Goal: Information Seeking & Learning: Learn about a topic

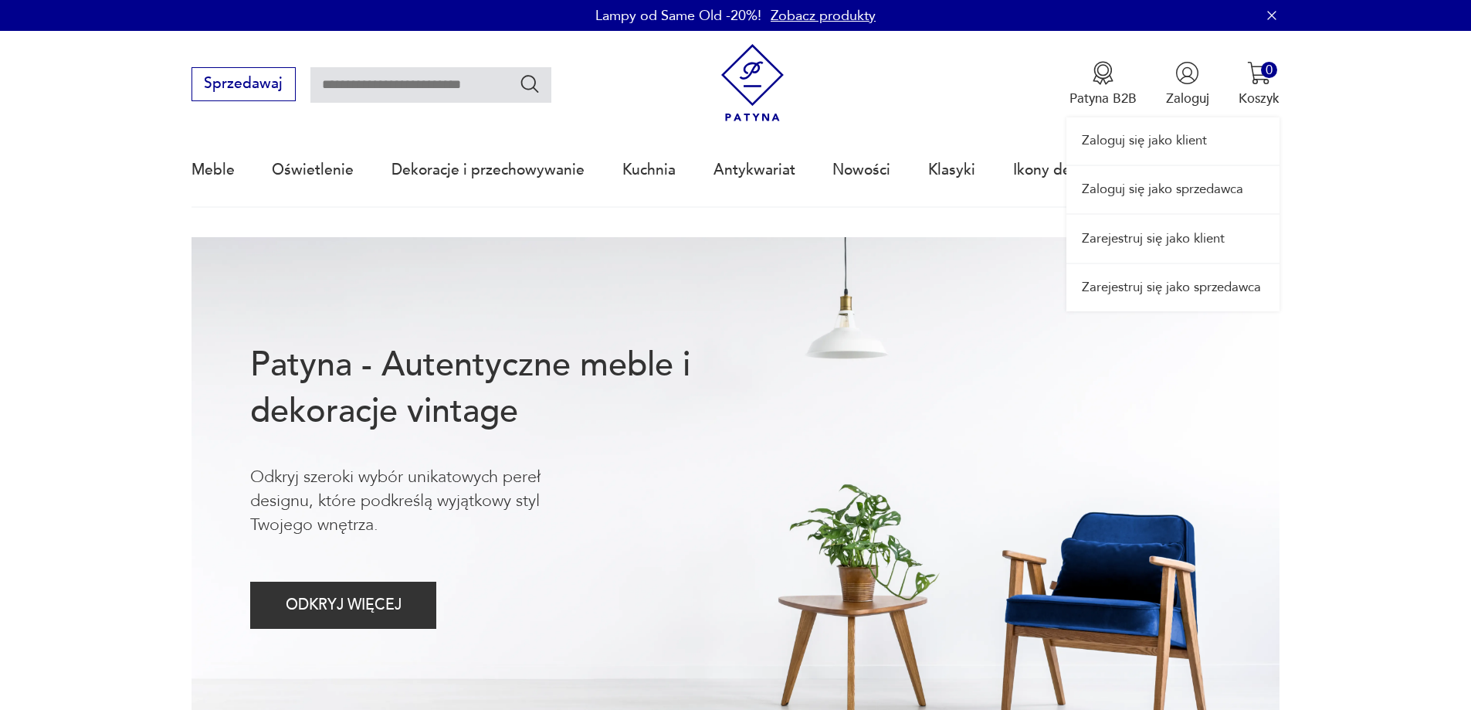
click at [1154, 188] on link "Zaloguj się jako sprzedawca" at bounding box center [1172, 189] width 213 height 47
click at [1146, 178] on link "Zaloguj się jako sprzedawca" at bounding box center [1172, 189] width 213 height 47
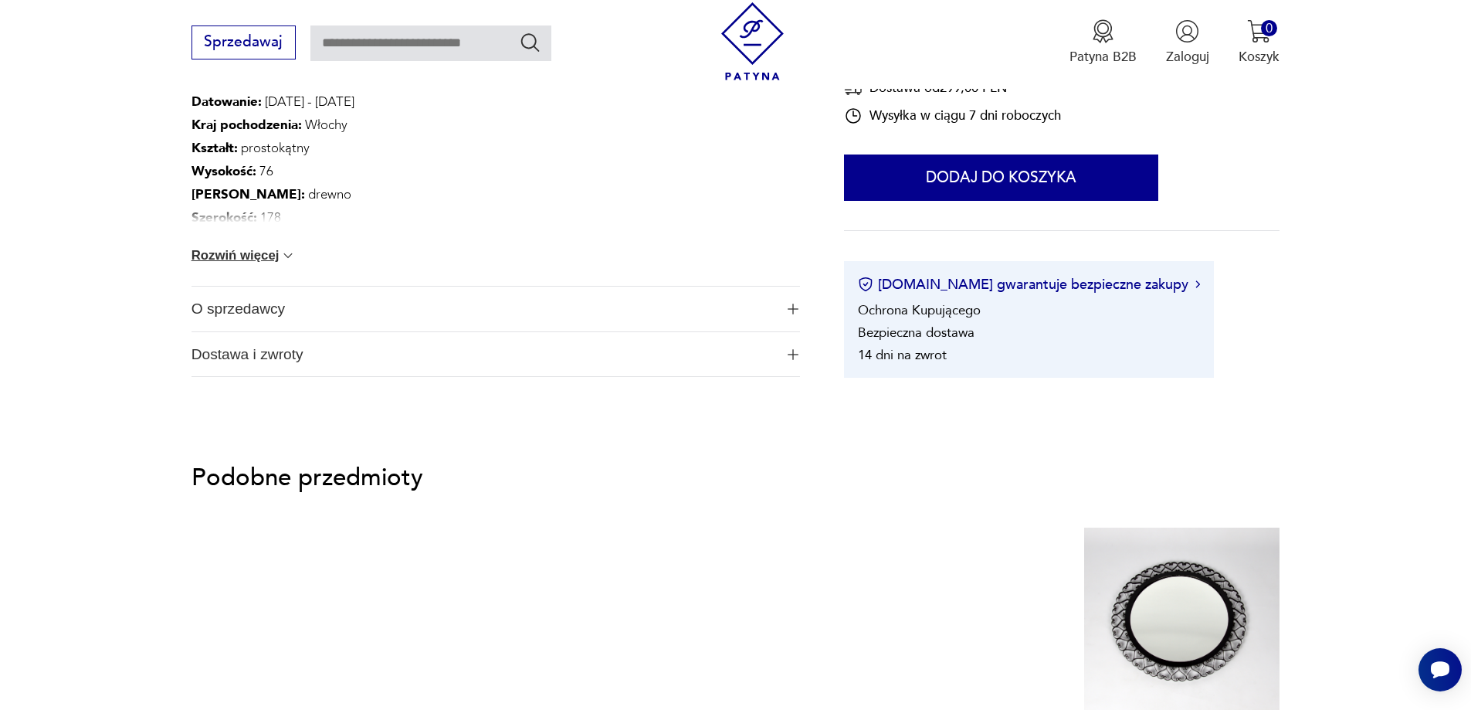
scroll to position [1004, 0]
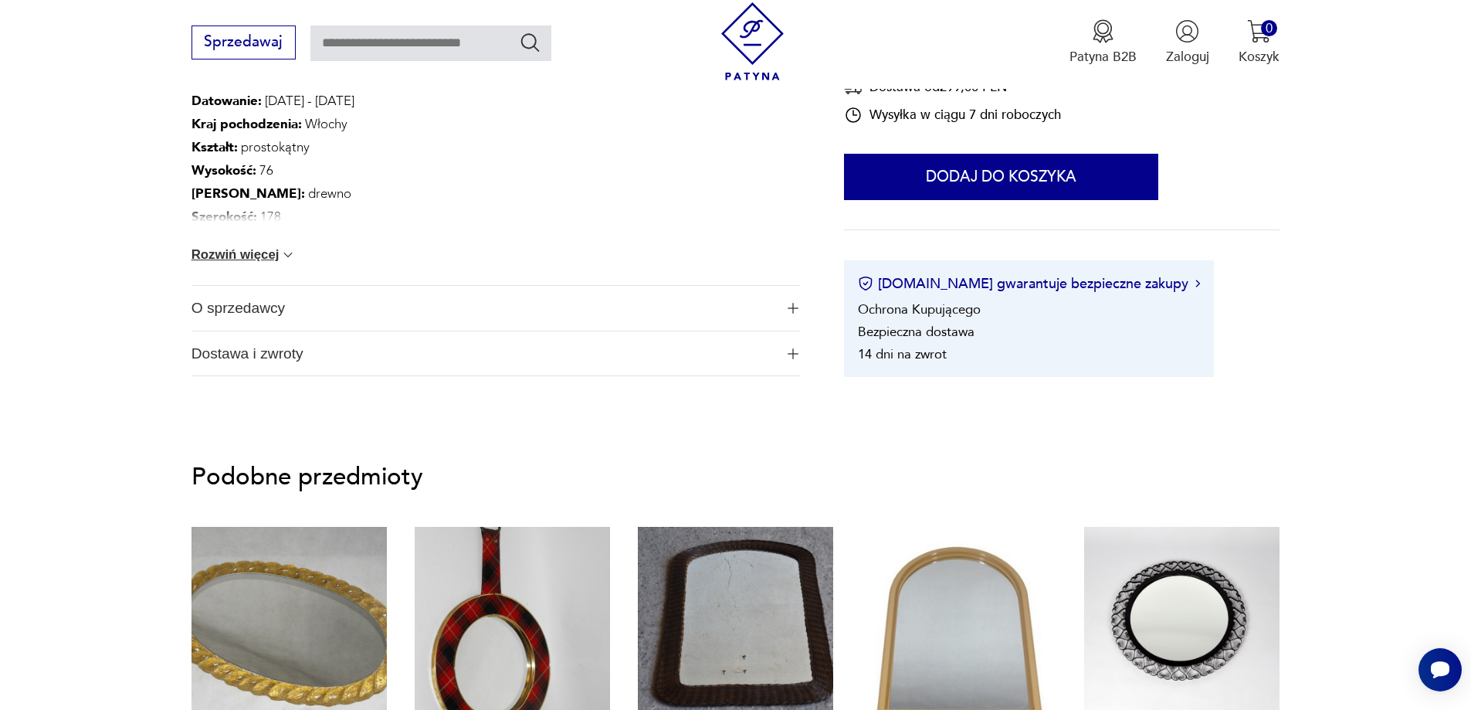
click at [246, 244] on div "Wysokość : 76 Datowanie : 1970 - 1979 Kraj pochodzenia : Włochy Kształt : prost…" at bounding box center [496, 175] width 608 height 219
click at [197, 253] on button "Rozwiń więcej" at bounding box center [244, 254] width 105 height 15
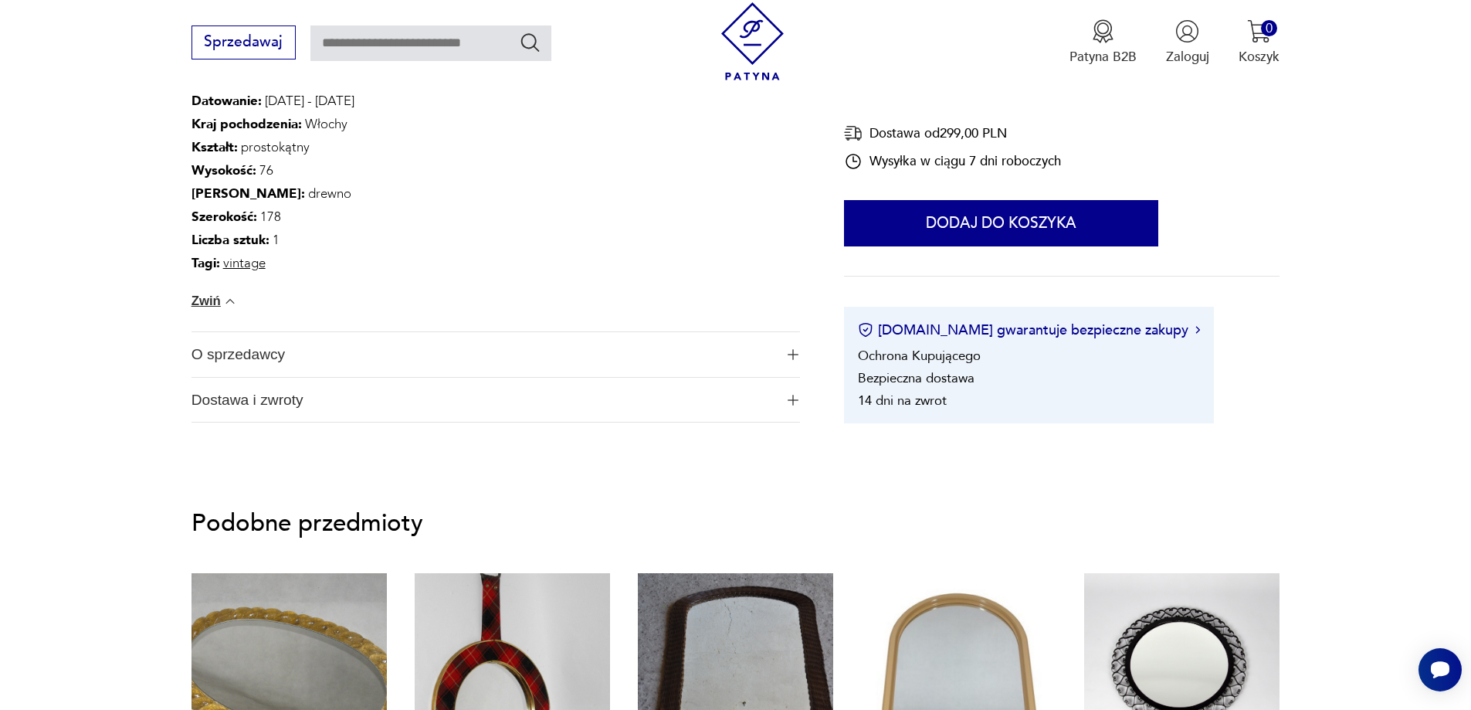
click at [301, 346] on span "O sprzedawcy" at bounding box center [483, 354] width 583 height 45
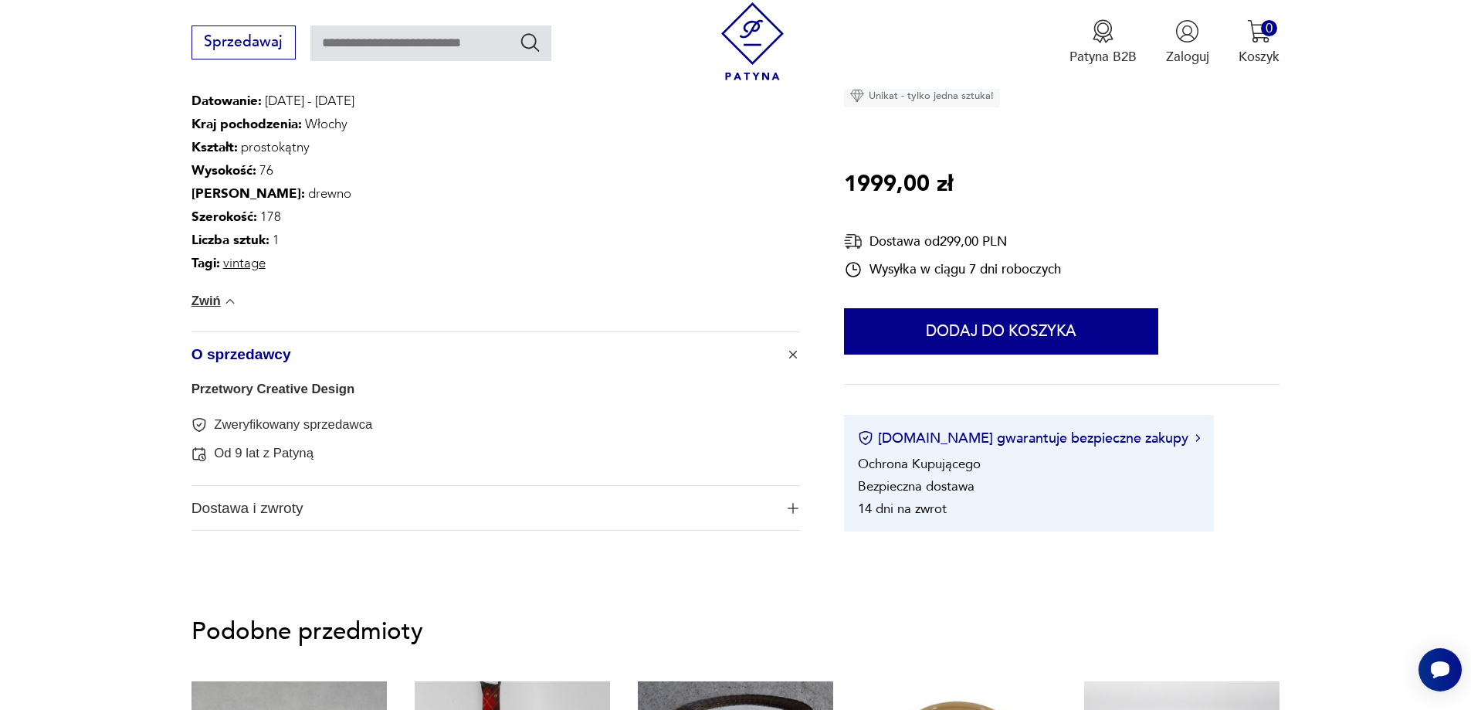
click at [253, 521] on span "Dostawa i zwroty" at bounding box center [483, 508] width 583 height 45
